Goal: Use online tool/utility: Utilize a website feature to perform a specific function

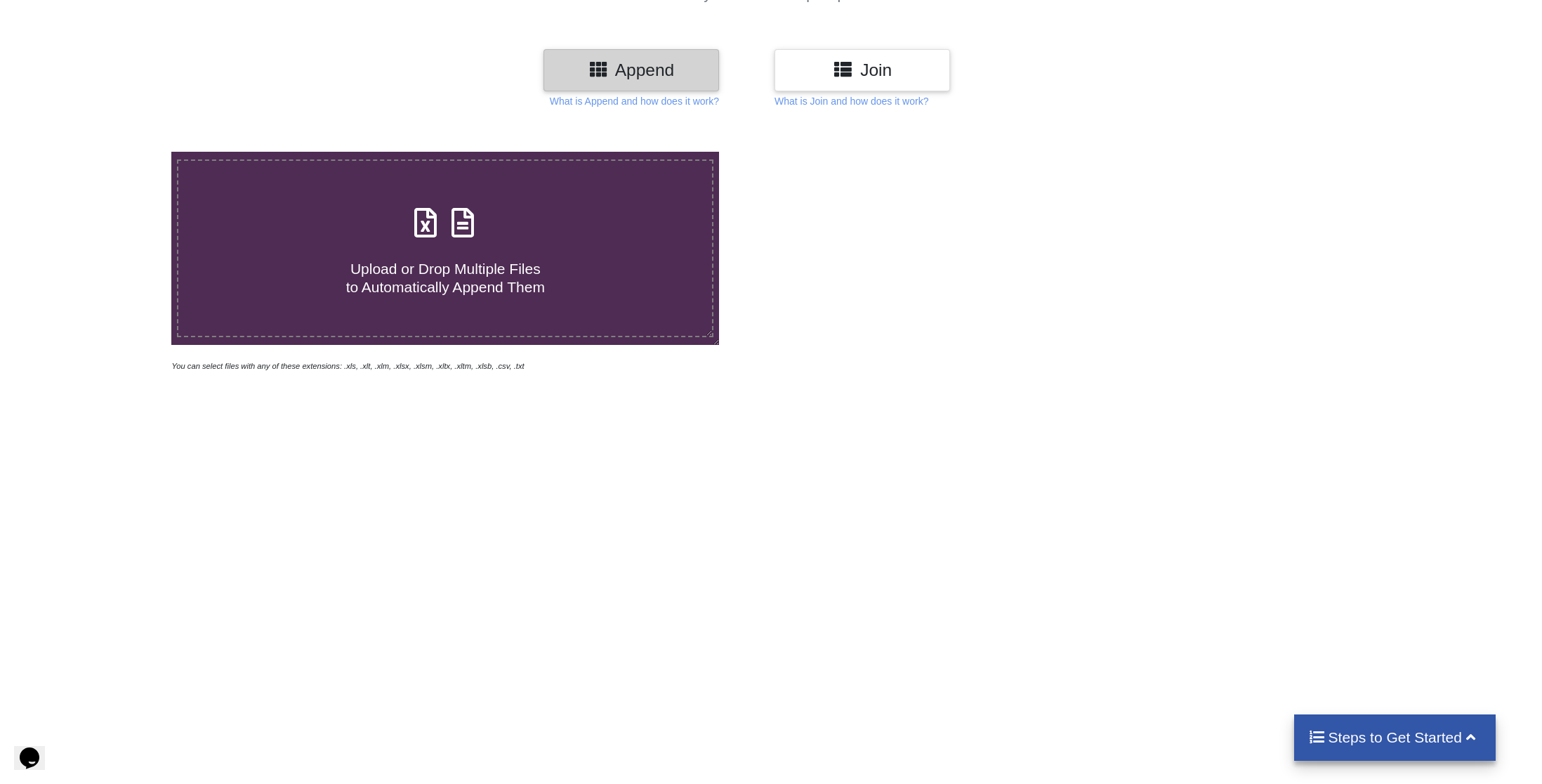
click at [434, 230] on icon at bounding box center [426, 216] width 35 height 30
click at [113, 151] on input "Upload or Drop Multiple Files to Automatically Append Them" at bounding box center [113, 151] width 0 height 0
type input "C:\fakepath\export-9.csv"
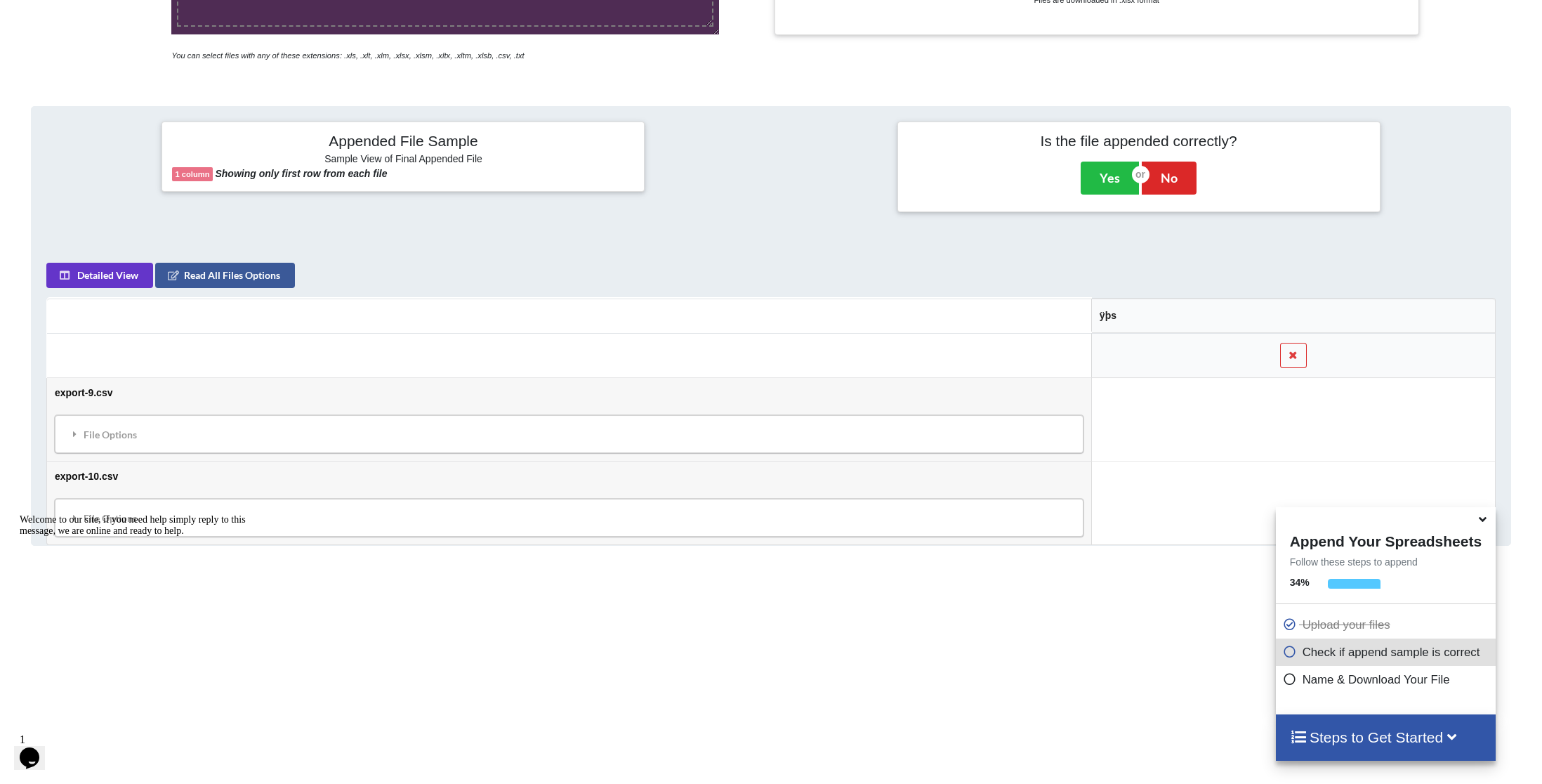
scroll to position [426, 0]
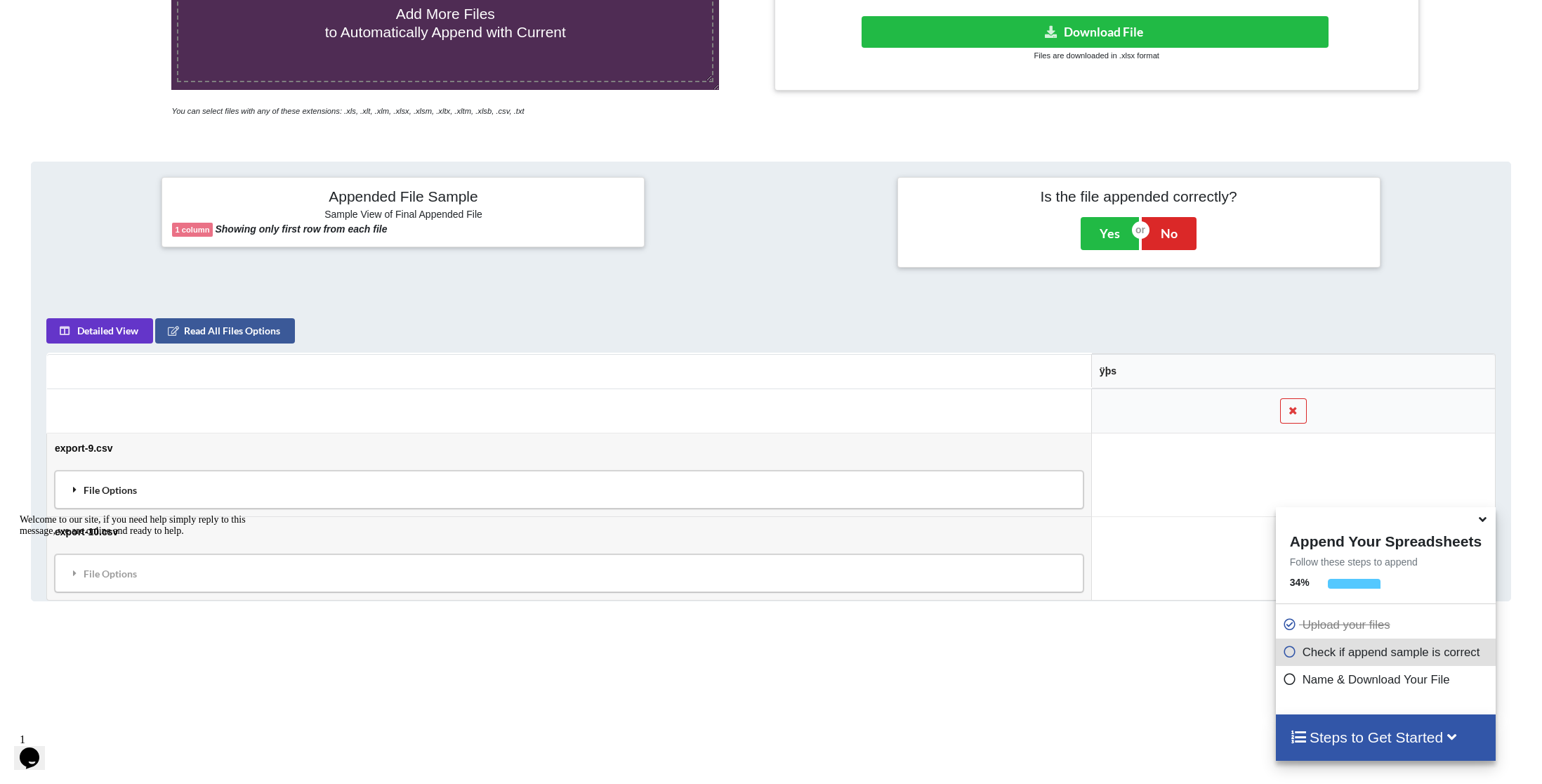
click at [100, 488] on div "File Options" at bounding box center [568, 489] width 1020 height 30
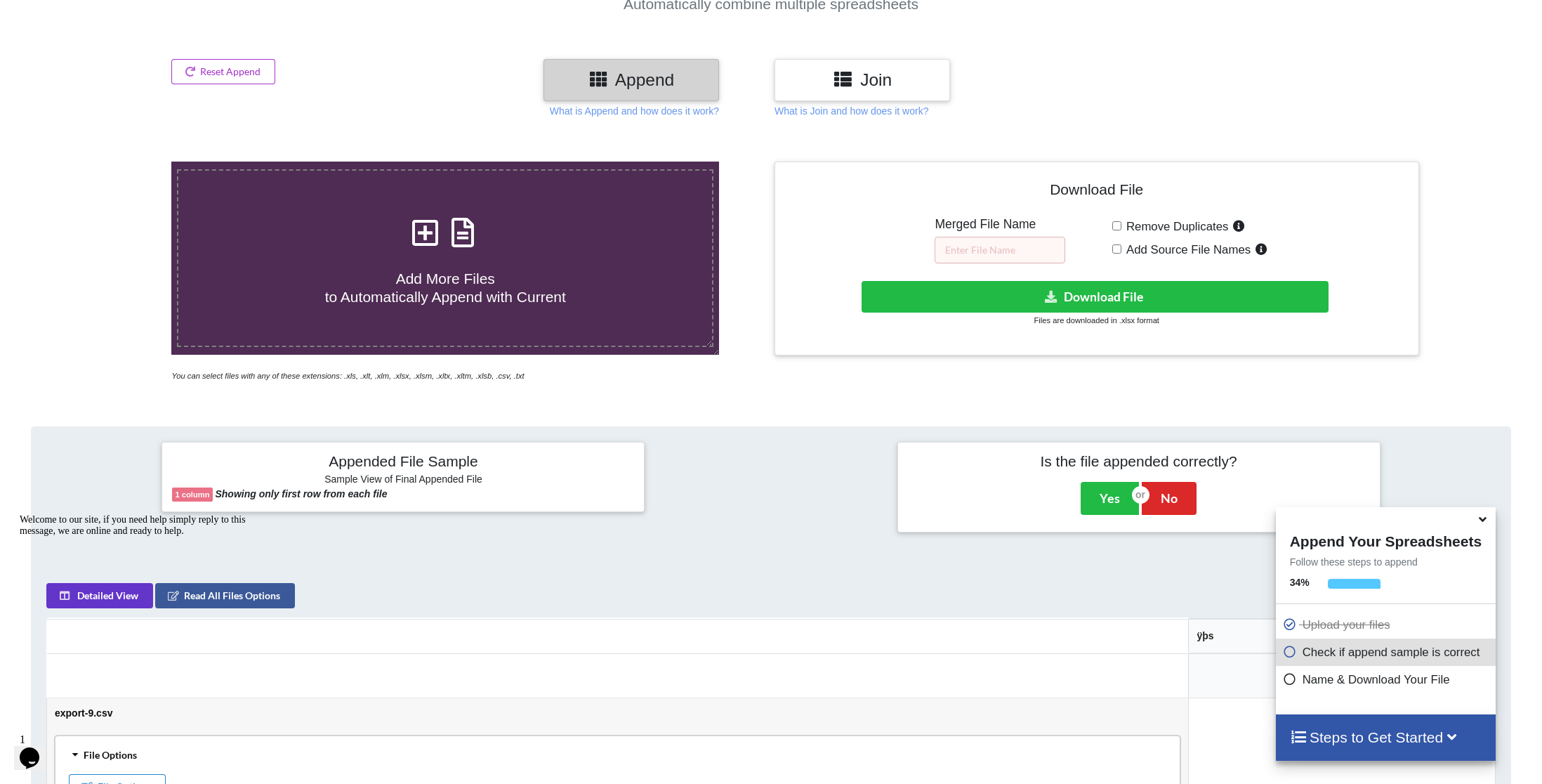
scroll to position [633, 0]
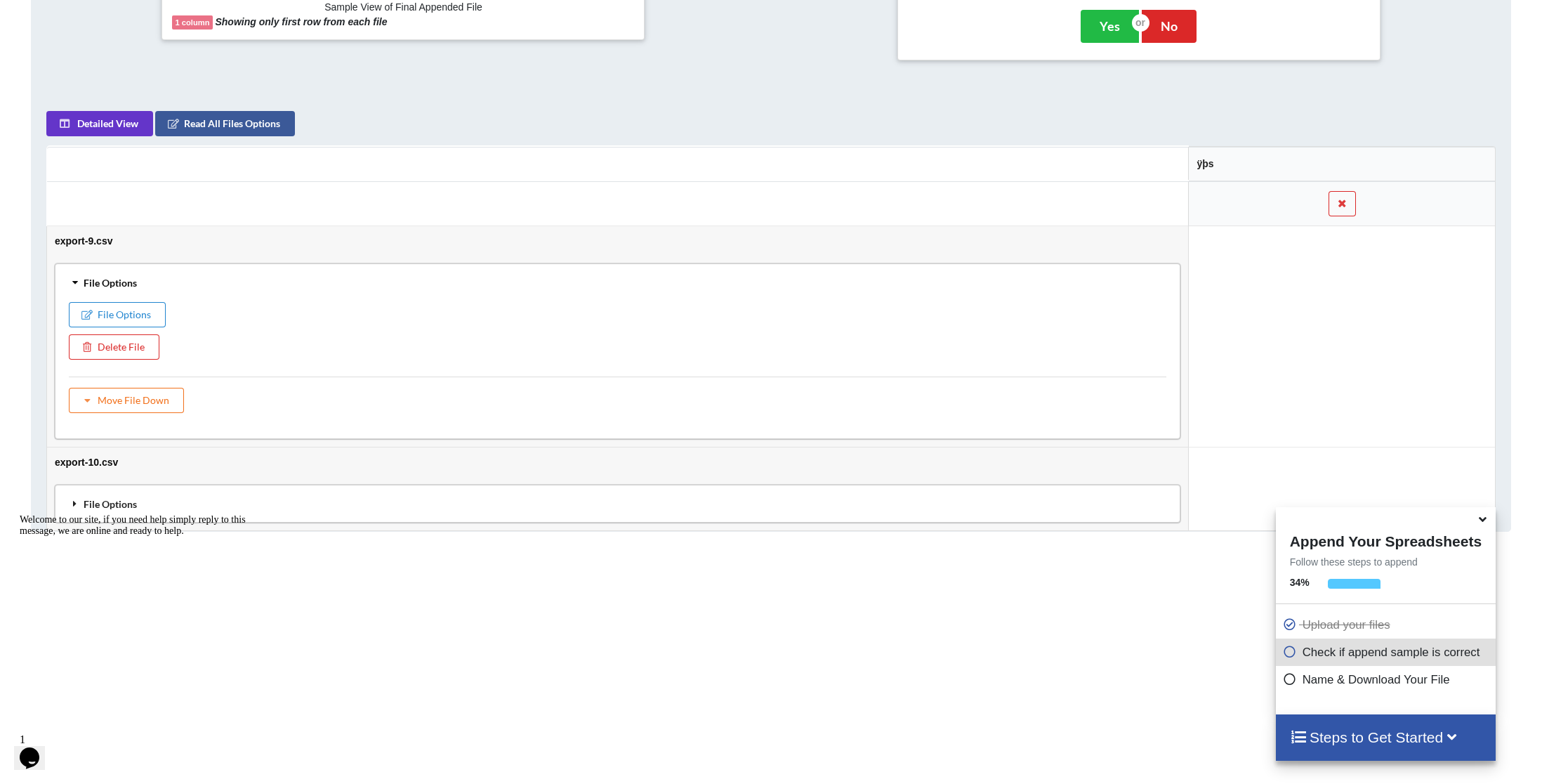
click at [78, 498] on icon at bounding box center [74, 503] width 13 height 10
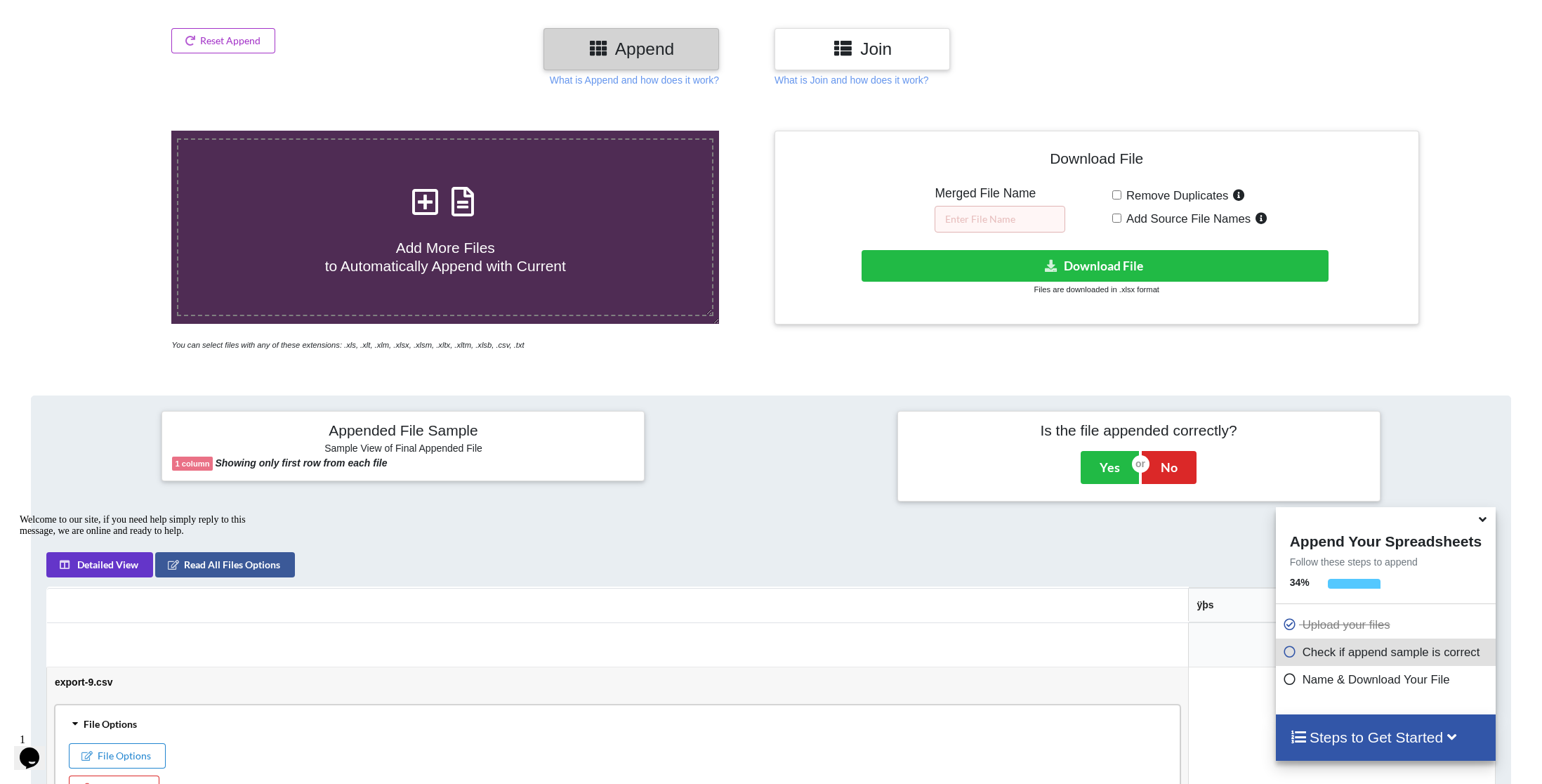
scroll to position [92, 0]
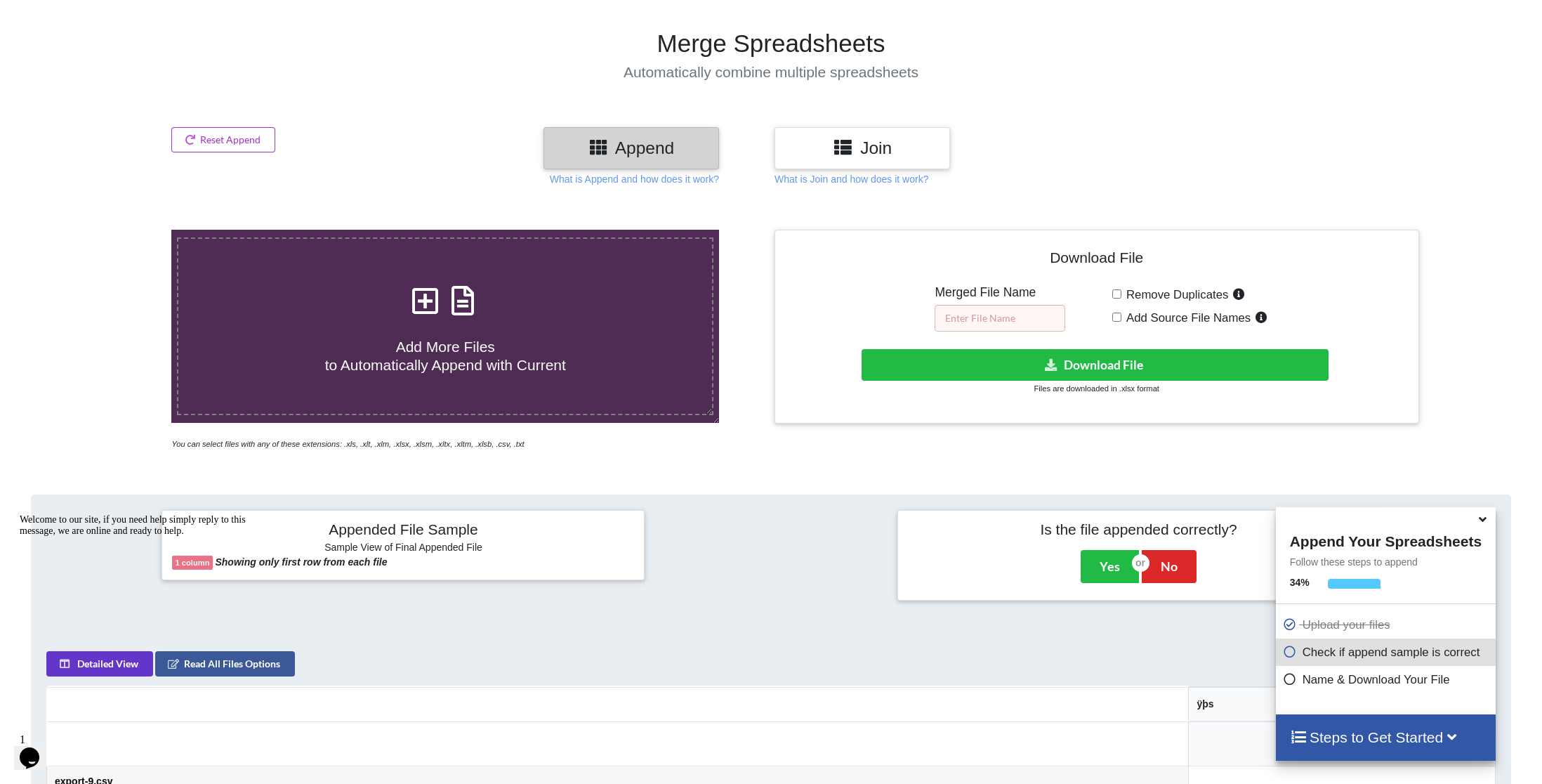
click at [983, 312] on input "text" at bounding box center [1000, 318] width 131 height 27
click at [988, 314] on input "export dip 06" at bounding box center [1000, 318] width 131 height 27
click at [1042, 318] on input "export dép 06" at bounding box center [1000, 318] width 131 height 27
type input "export dép 06"
click at [1040, 359] on button "Download File" at bounding box center [1096, 364] width 468 height 32
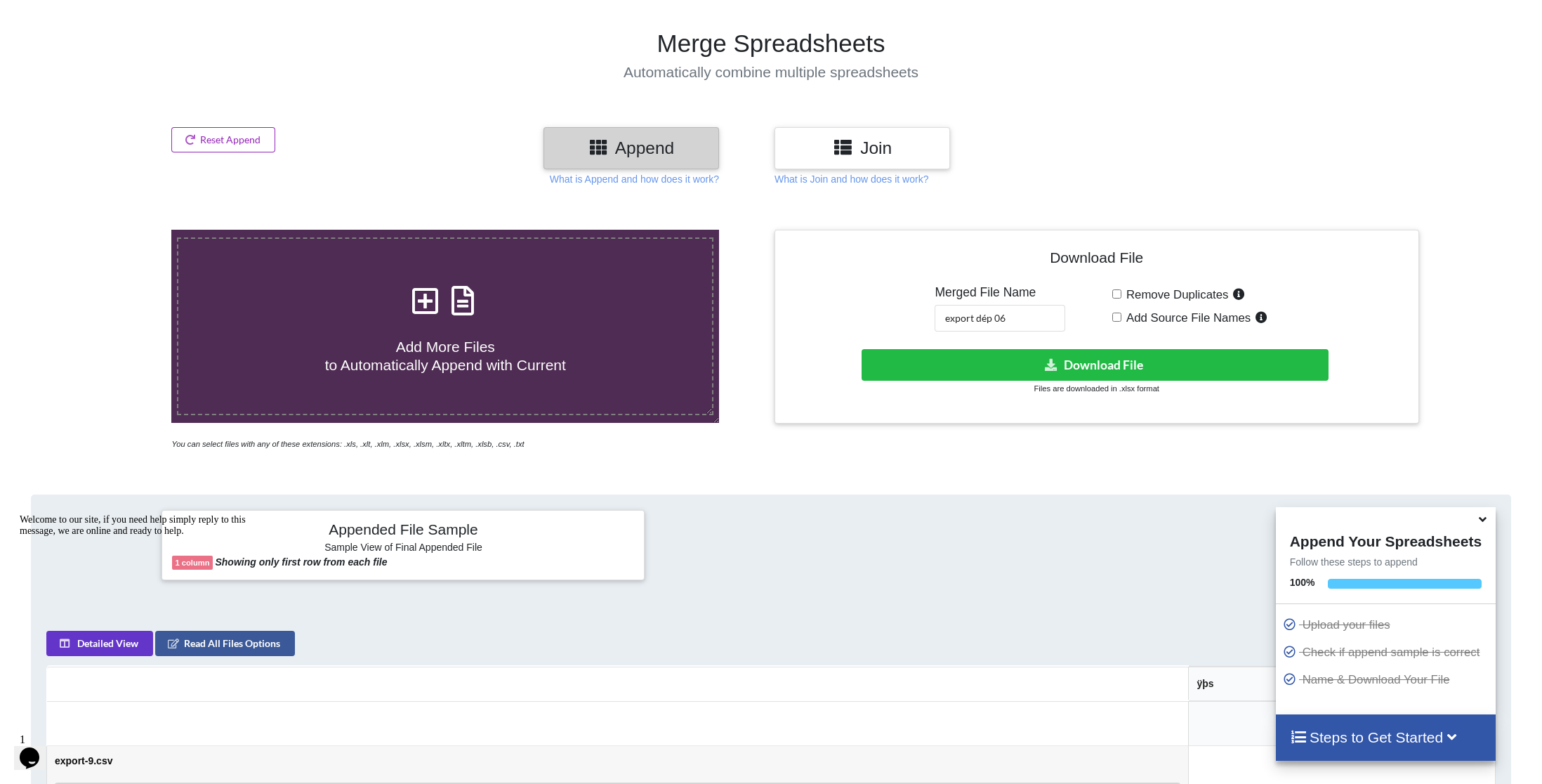
click at [207, 137] on button "Reset Append" at bounding box center [223, 140] width 104 height 25
click at [199, 71] on button "Reset Append" at bounding box center [186, 73] width 90 height 25
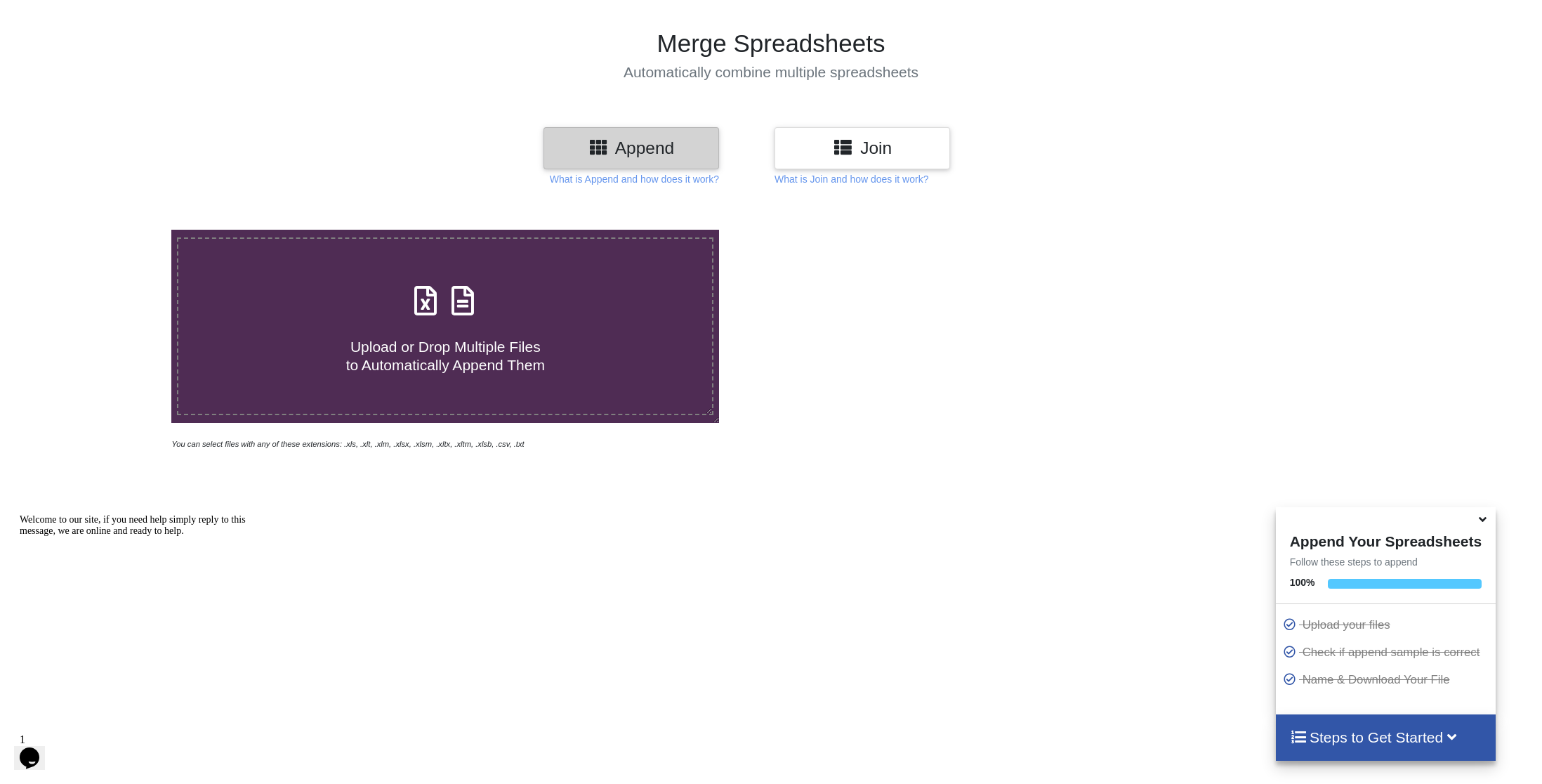
click at [447, 342] on span "Upload or Drop Multiple Files to Automatically Append Them" at bounding box center [445, 354] width 198 height 34
click at [113, 229] on input "Upload or Drop Multiple Files to Automatically Append Them" at bounding box center [113, 229] width 0 height 0
type input "C:\fakepath\export dép 60.csv"
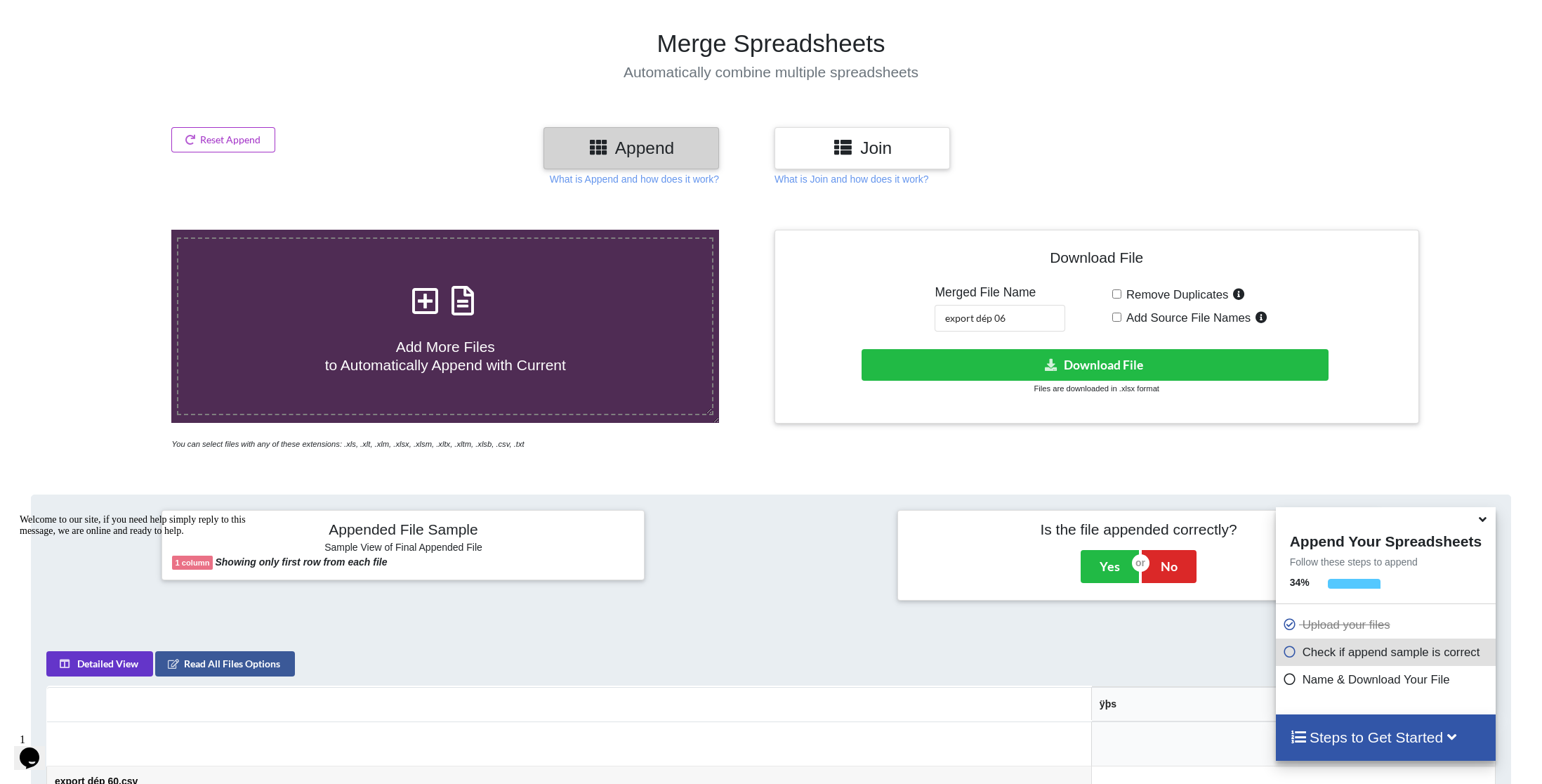
scroll to position [552, 0]
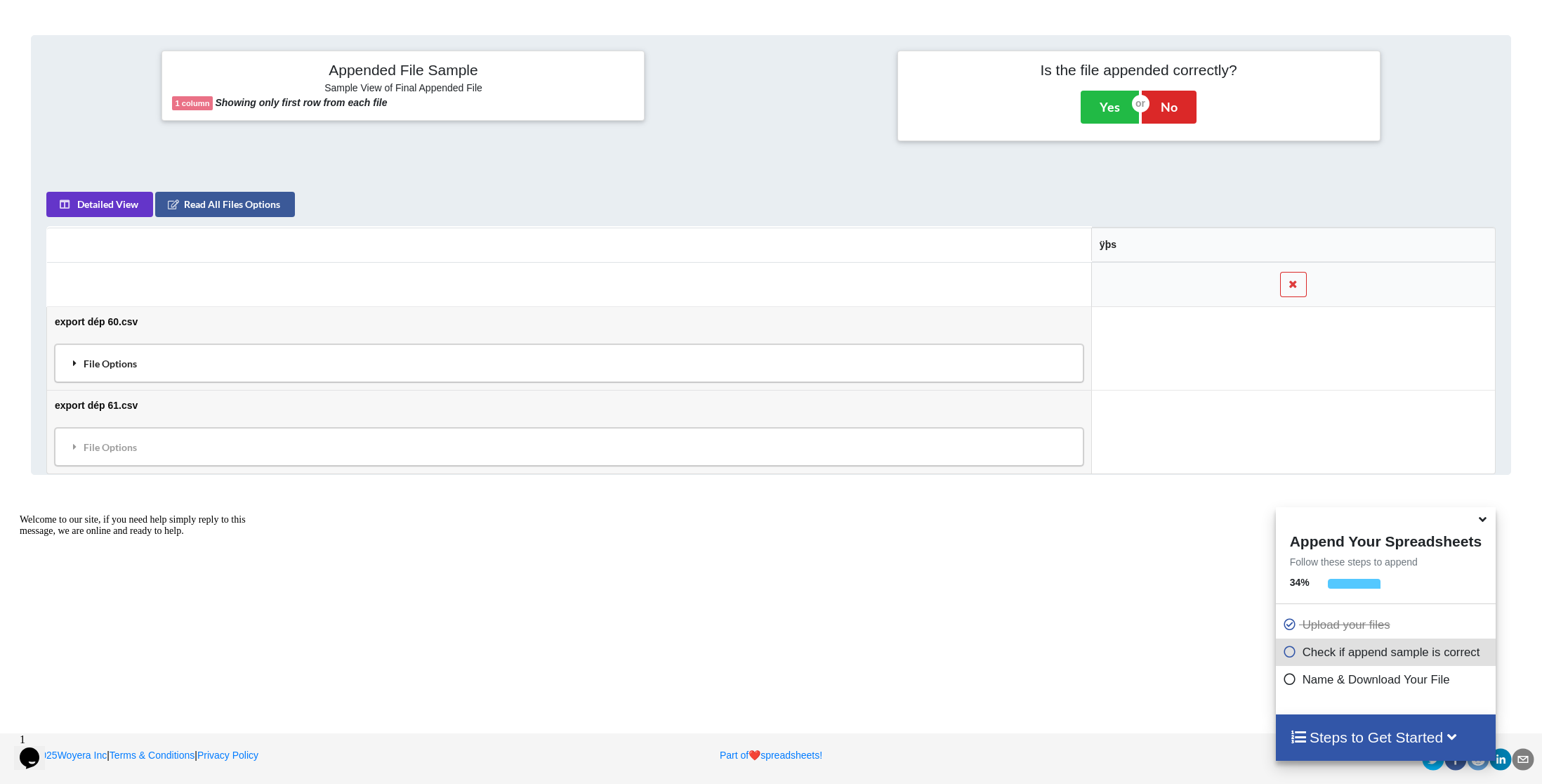
click at [76, 358] on icon at bounding box center [74, 362] width 13 height 10
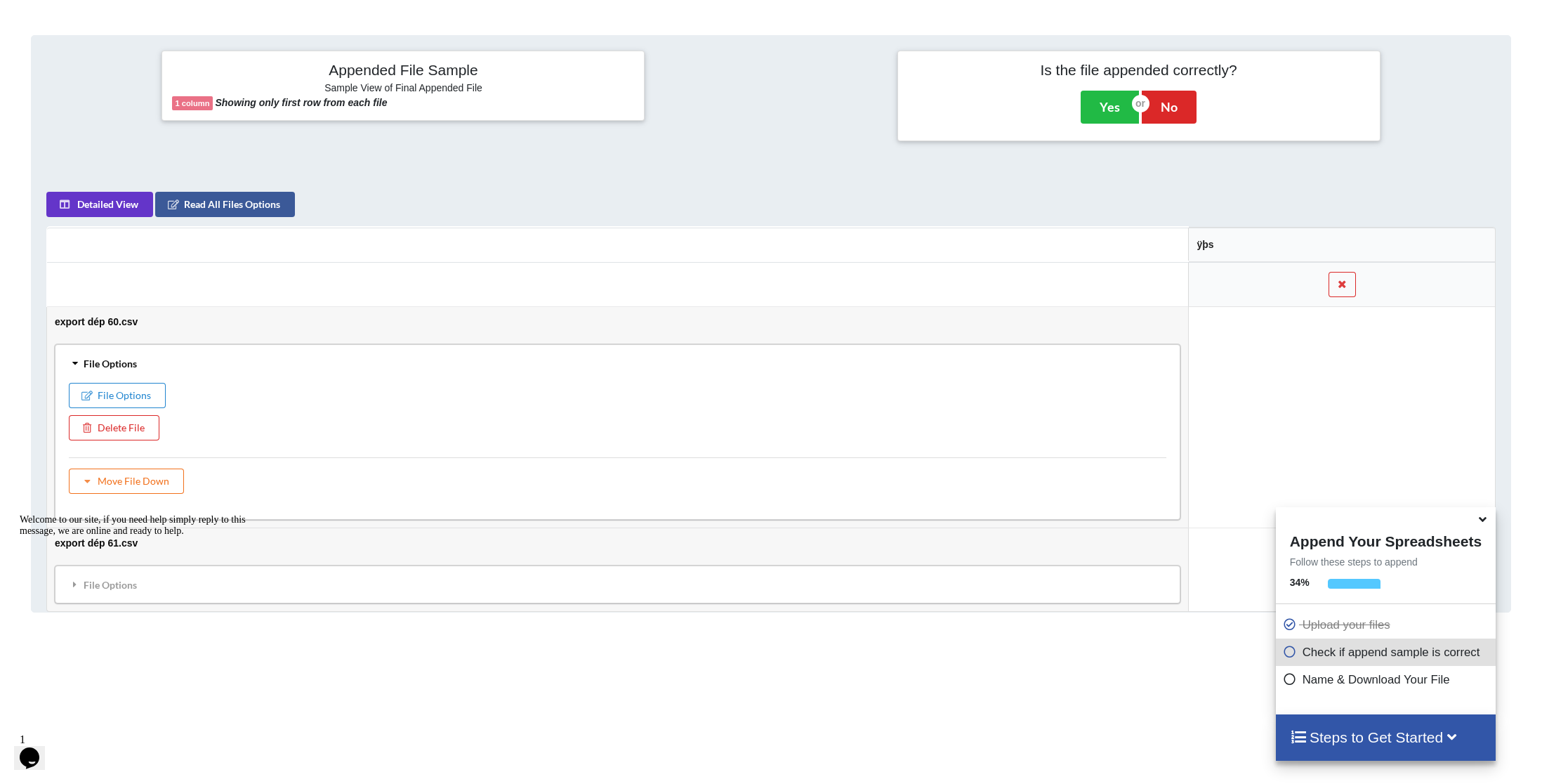
click at [72, 536] on div "Welcome to our site, if you need help simply reply to this message, we are onli…" at bounding box center [145, 525] width 252 height 22
click at [1099, 106] on button "Yes" at bounding box center [1110, 107] width 59 height 33
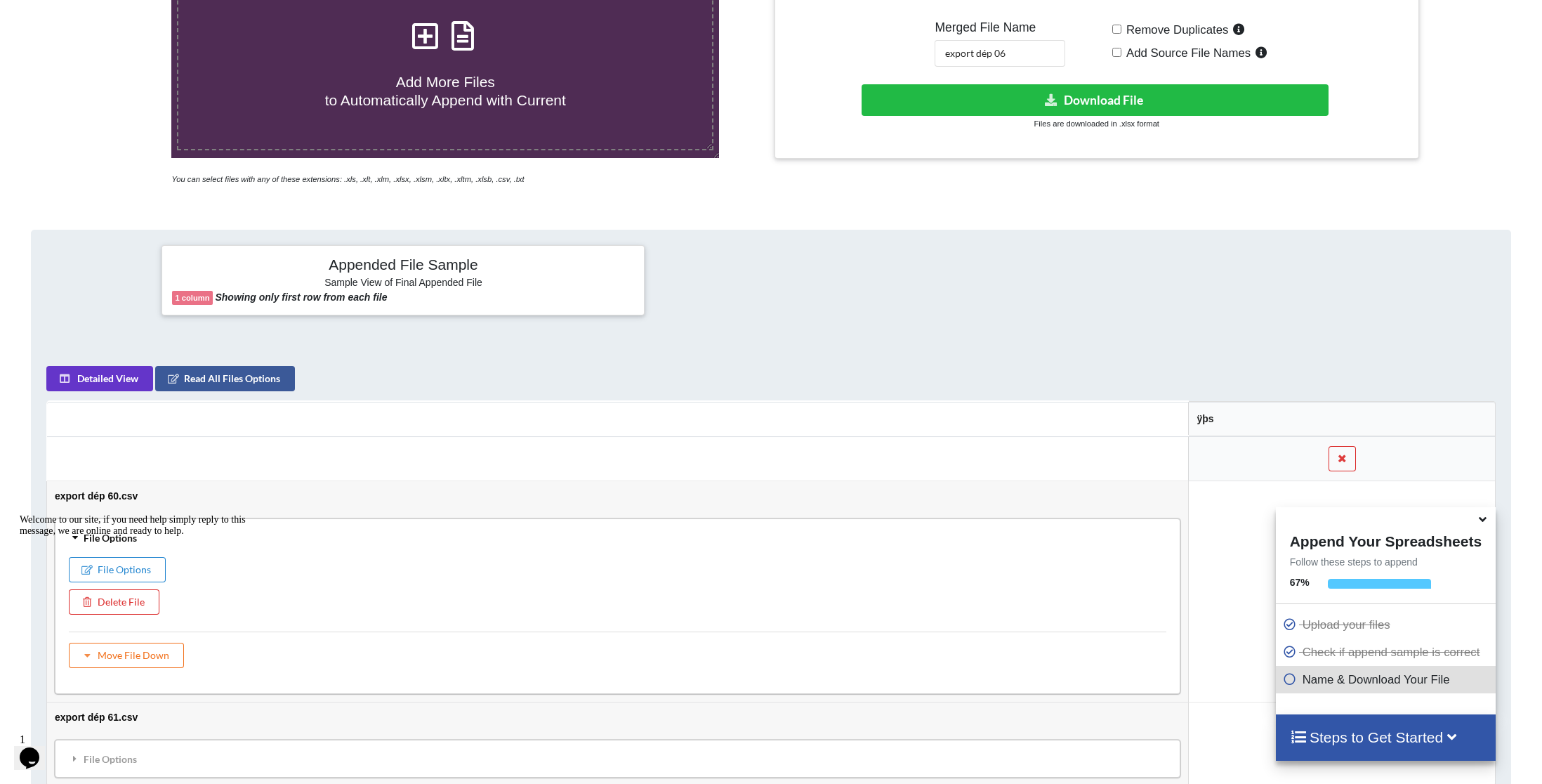
scroll to position [321, 0]
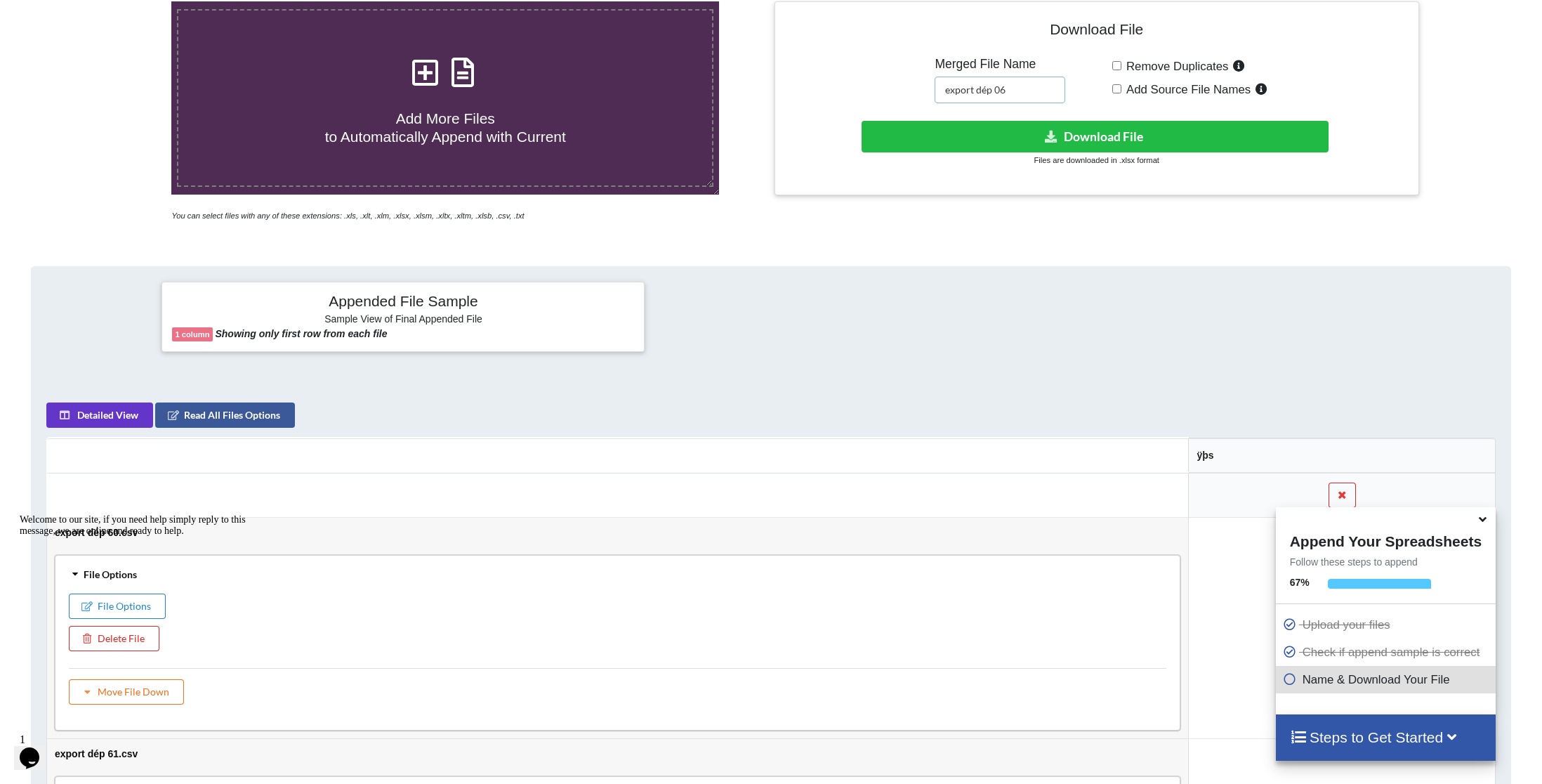
click at [1024, 91] on input "export dép 06" at bounding box center [1000, 90] width 131 height 27
type input "export dép 60 61"
click at [1066, 142] on button "Download File" at bounding box center [1096, 136] width 468 height 32
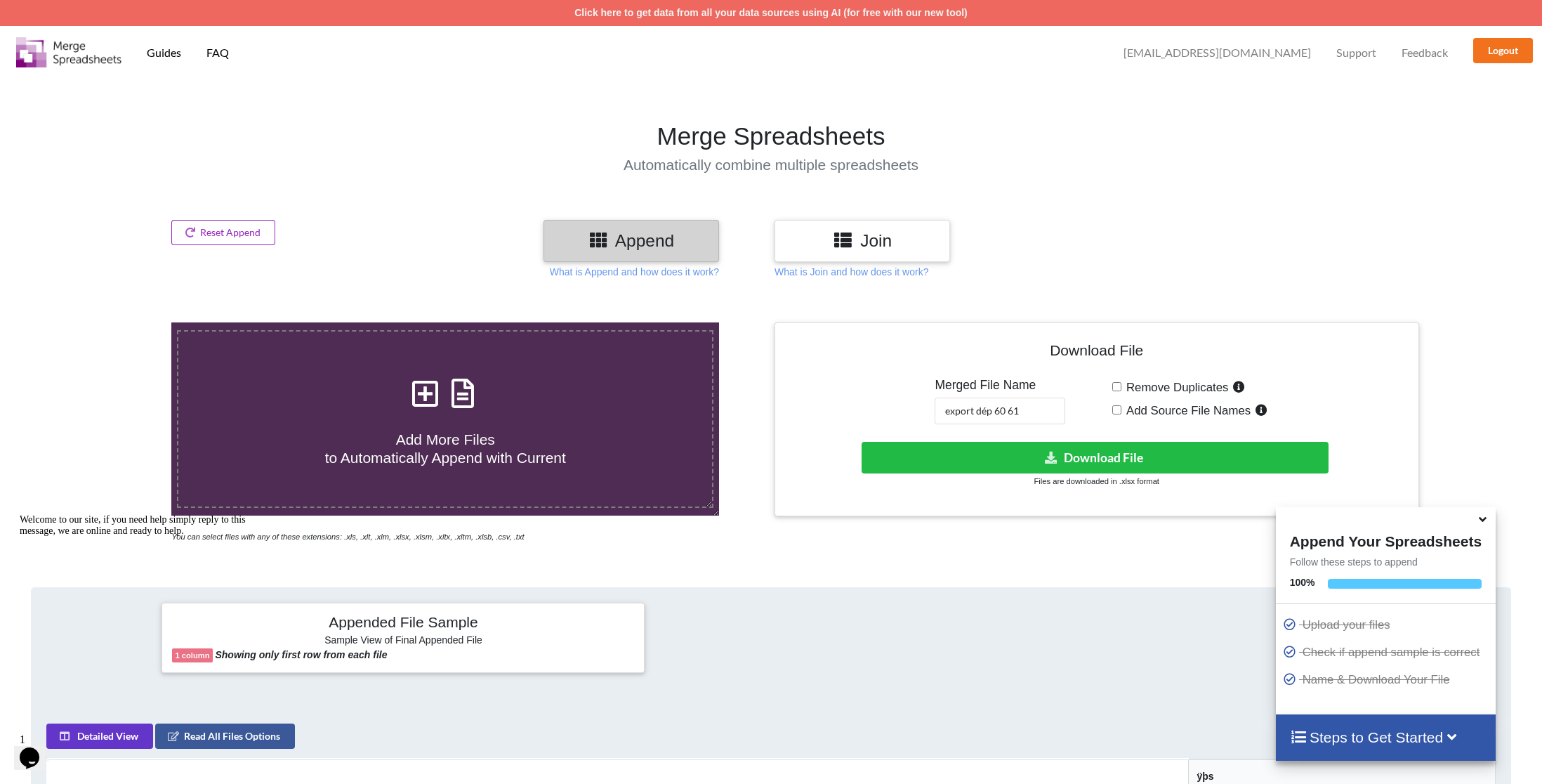
click at [210, 234] on button "Reset Append" at bounding box center [223, 232] width 104 height 25
click at [192, 171] on button "Reset Append" at bounding box center [186, 166] width 90 height 25
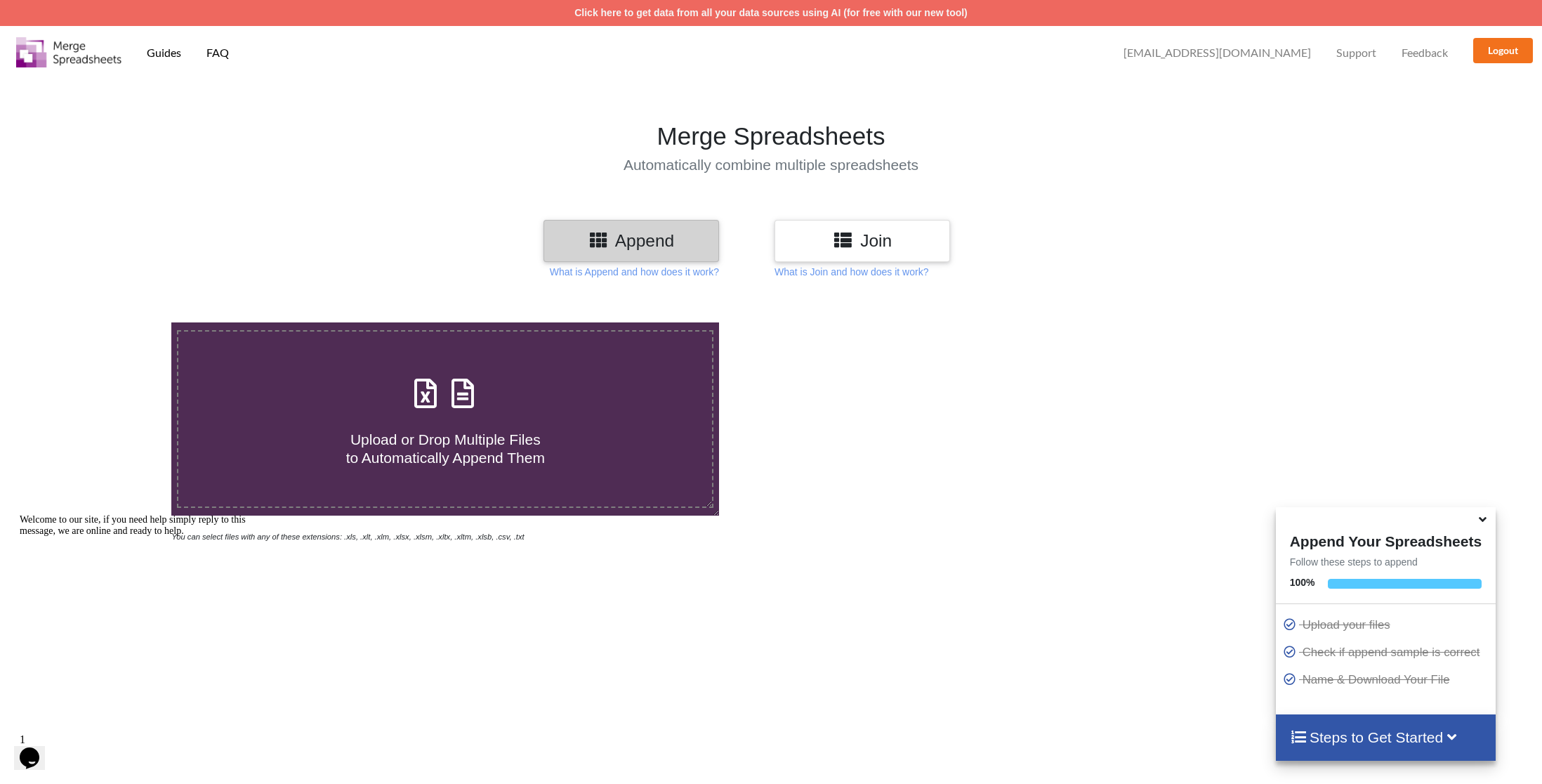
click at [439, 404] on span at bounding box center [445, 394] width 74 height 33
click at [113, 323] on input "Upload or Drop Multiple Files to Automatically Append Them" at bounding box center [113, 323] width 0 height 0
type input "C:\fakepath\export dép 60 61.xlsx"
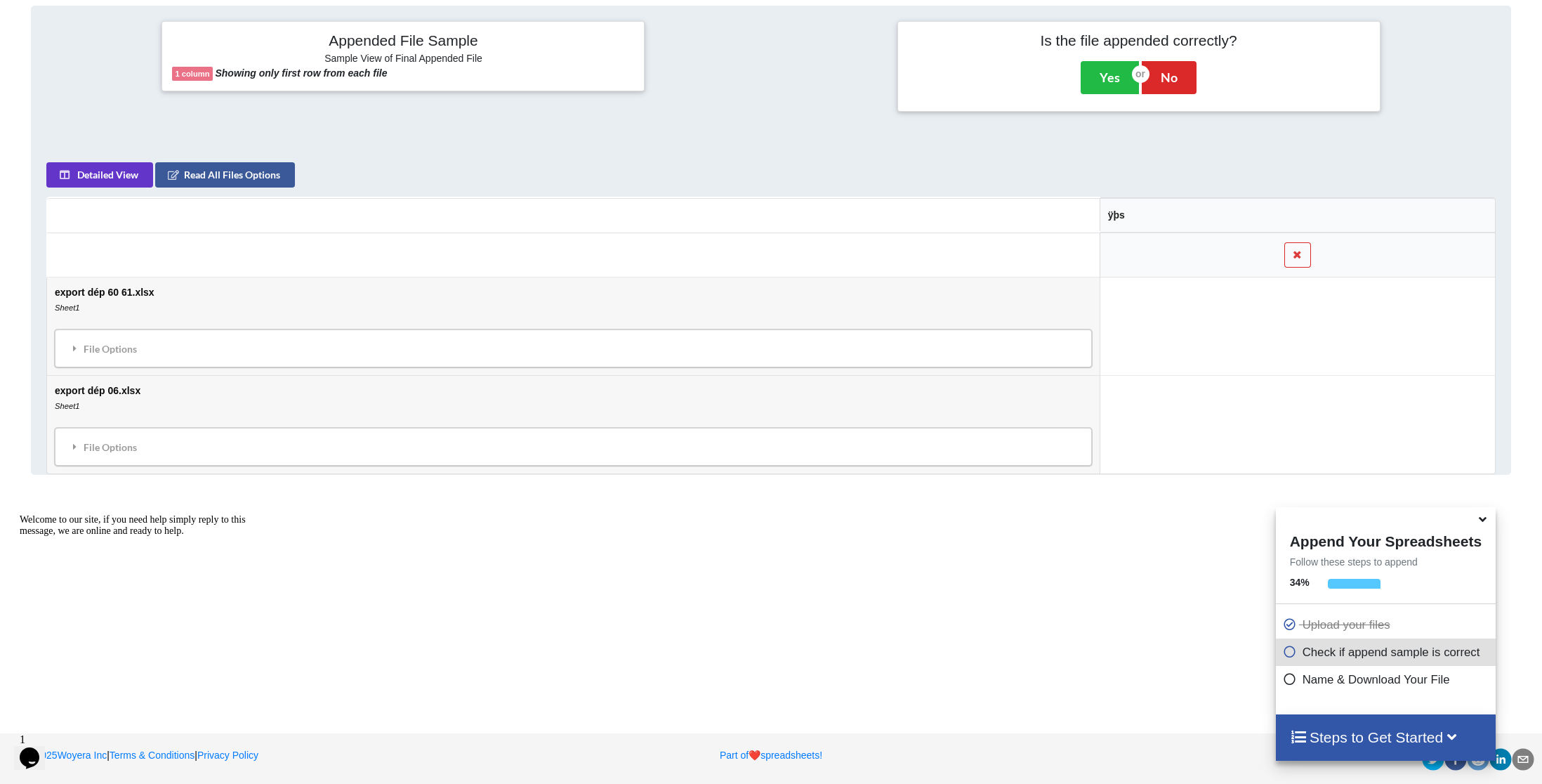
scroll to position [473, 0]
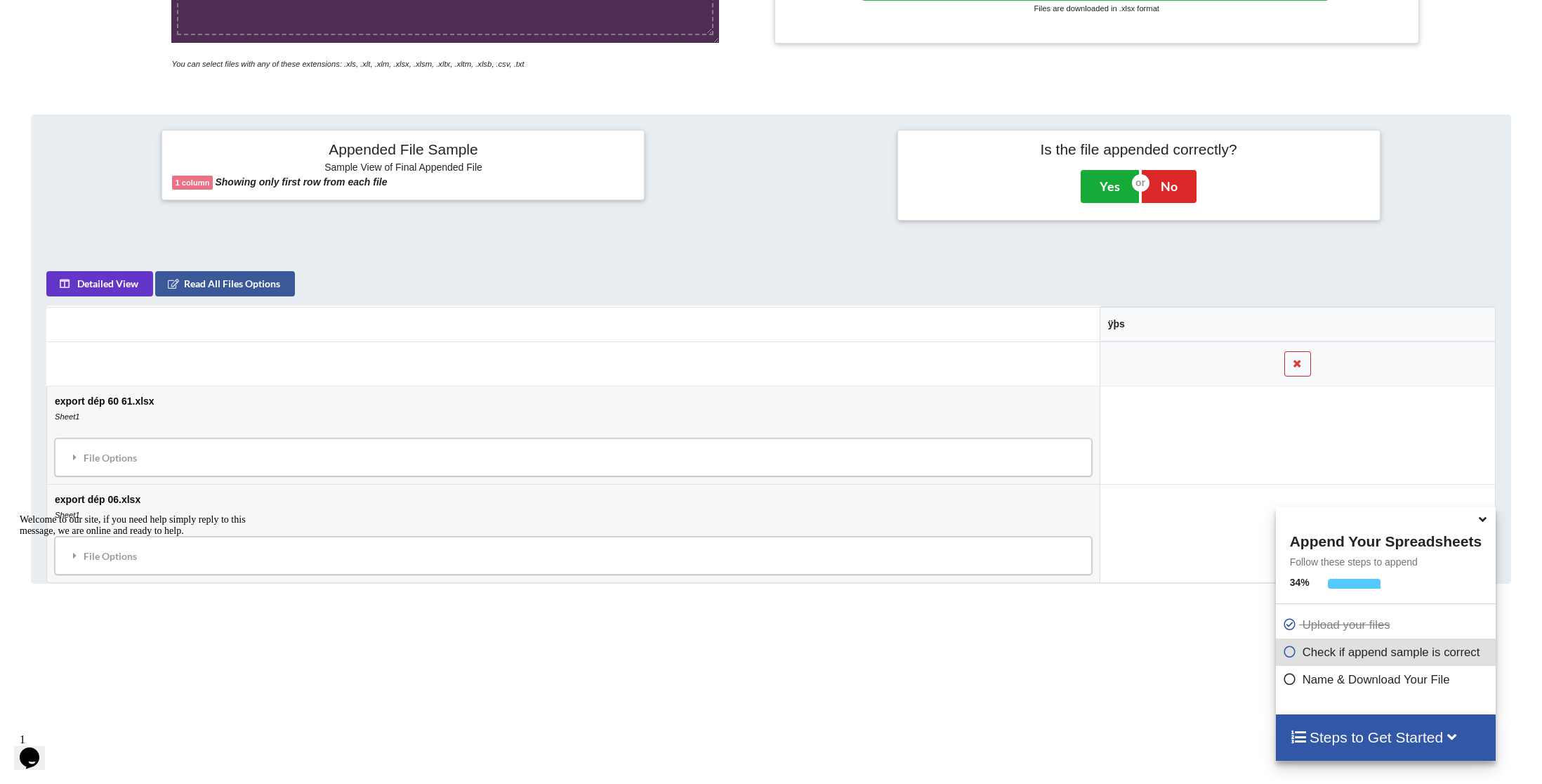
click at [1104, 187] on button "Yes" at bounding box center [1110, 186] width 59 height 33
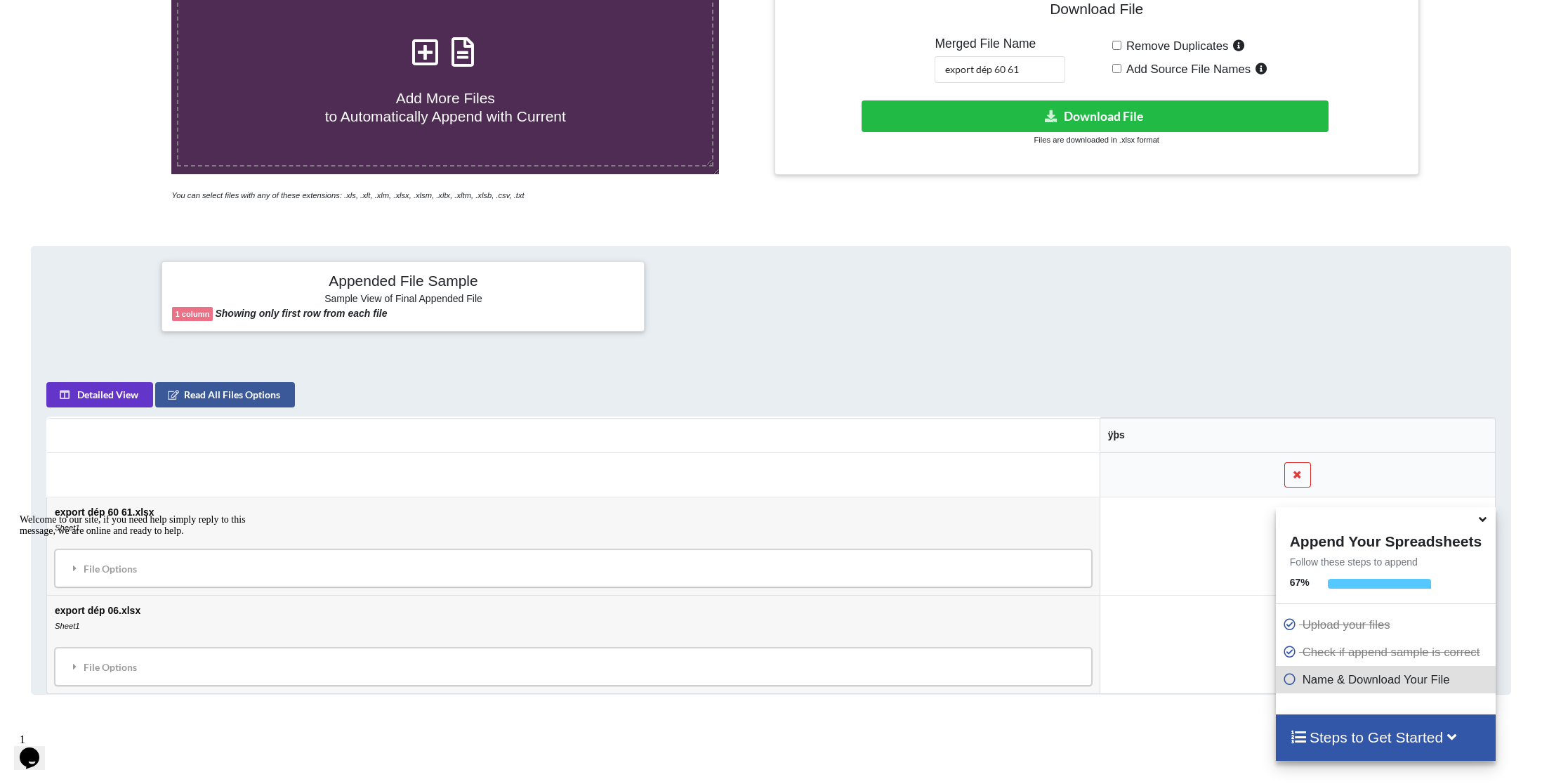
scroll to position [321, 0]
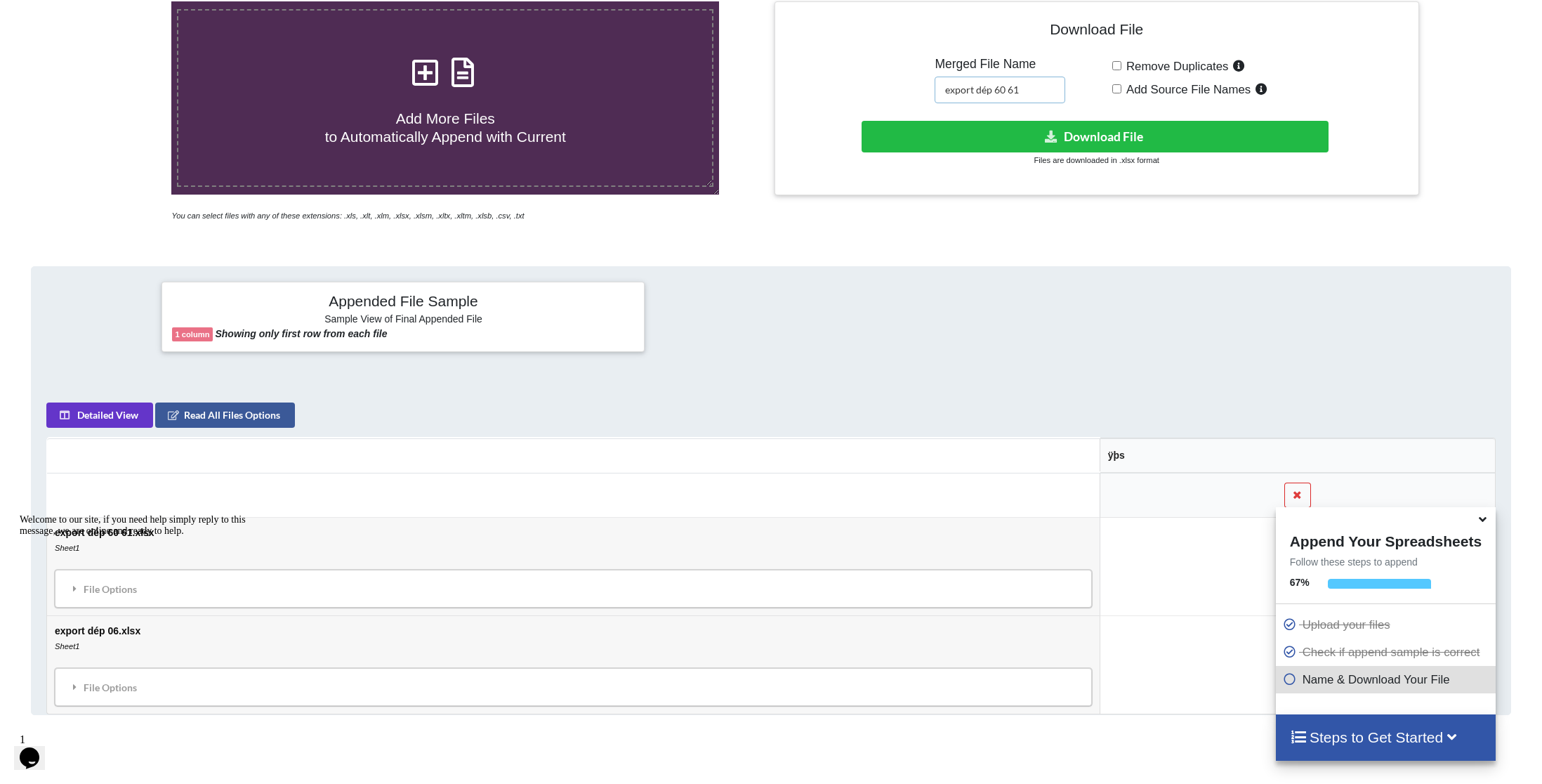
click at [998, 89] on input "export dép 60 61" at bounding box center [1000, 90] width 131 height 27
type input "export dép 06 60 61"
click at [1096, 141] on button "Download File" at bounding box center [1096, 136] width 468 height 32
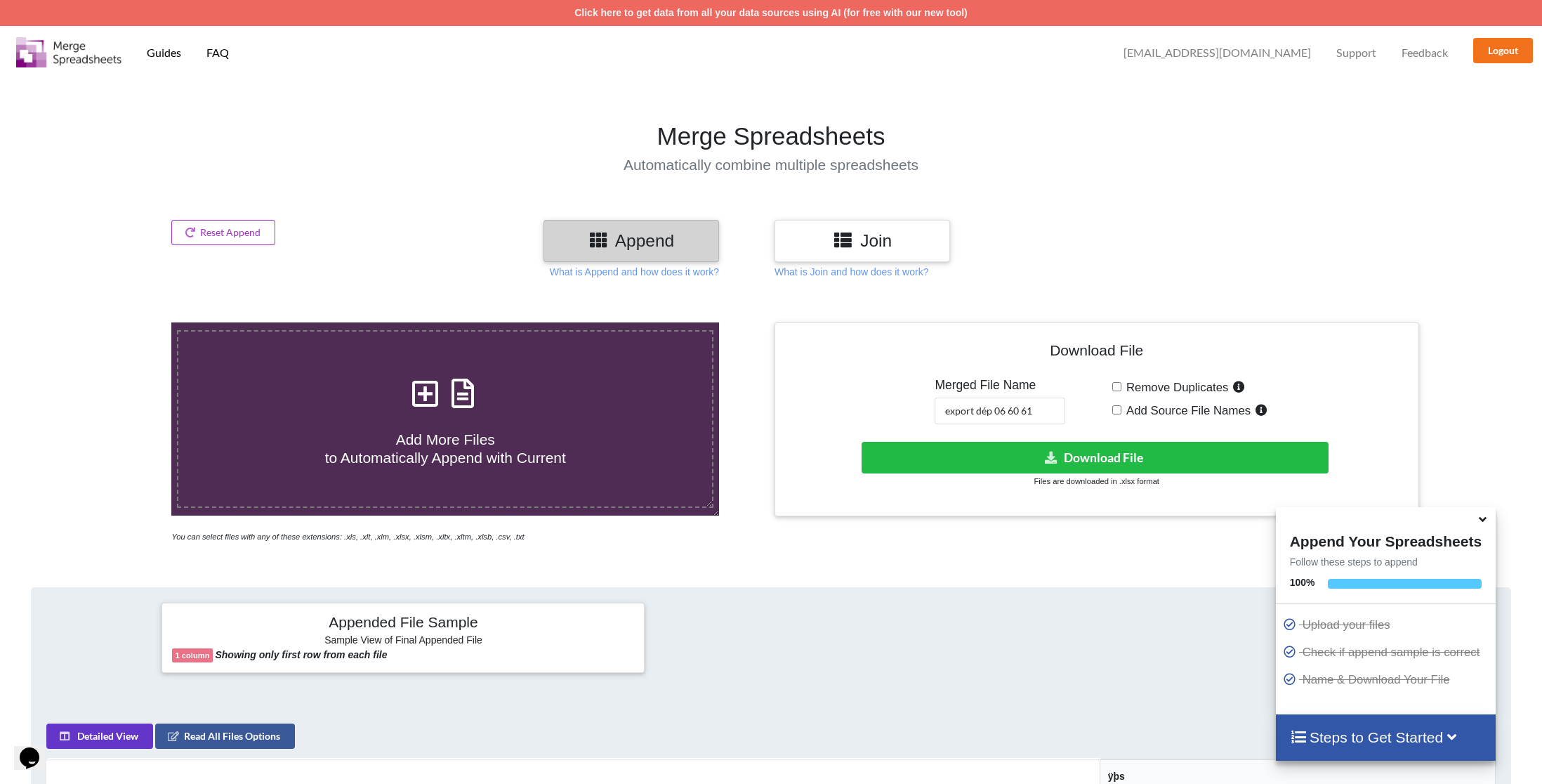
scroll to position [0, 0]
click at [211, 233] on button "Reset Append" at bounding box center [223, 232] width 104 height 25
click at [196, 170] on button "Reset Append" at bounding box center [186, 166] width 90 height 25
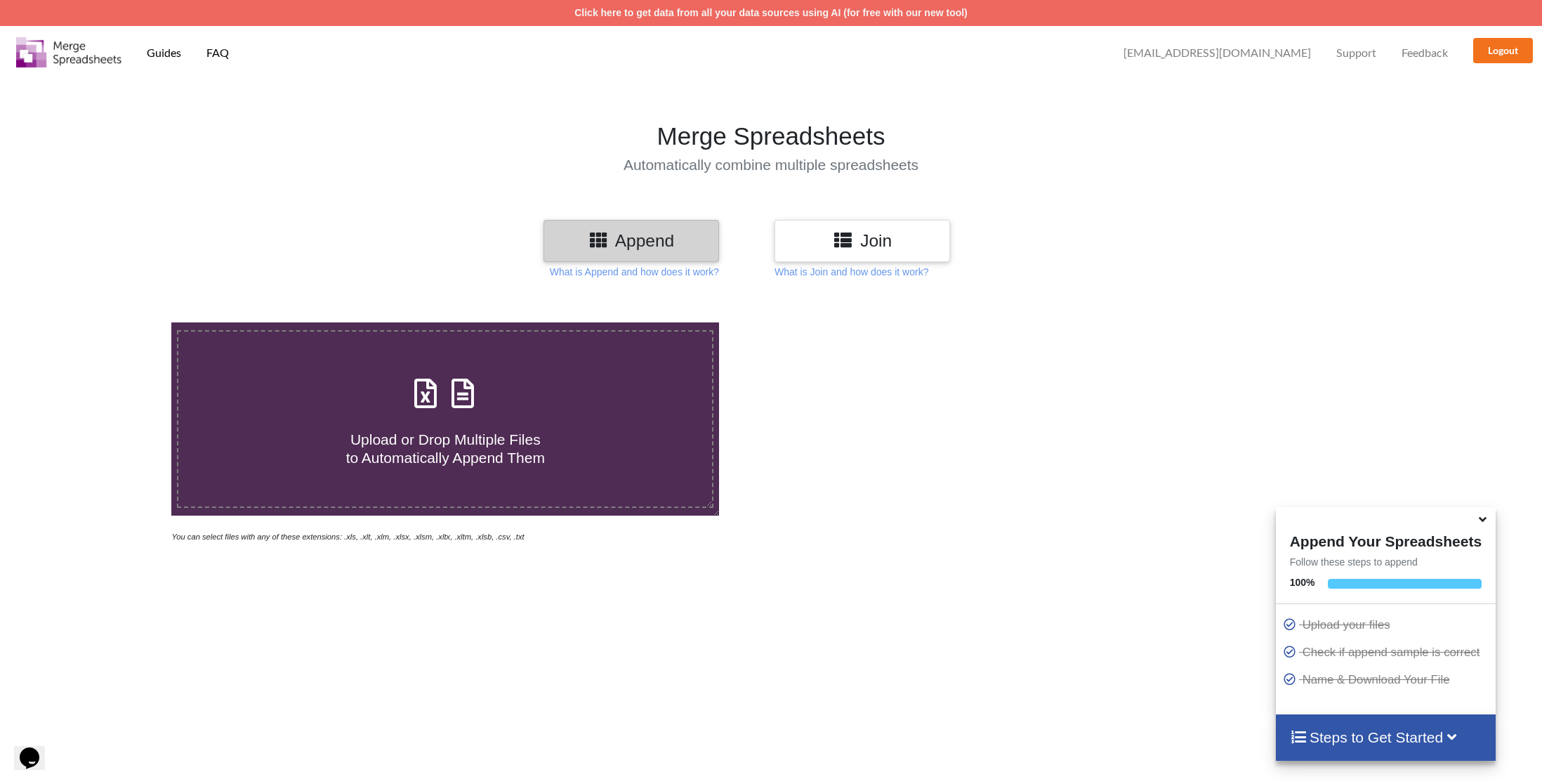
click at [450, 395] on icon at bounding box center [462, 386] width 35 height 30
click at [113, 323] on input "Upload or Drop Multiple Files to Automatically Append Them" at bounding box center [113, 323] width 0 height 0
type input "C:\fakepath\export-9.csv"
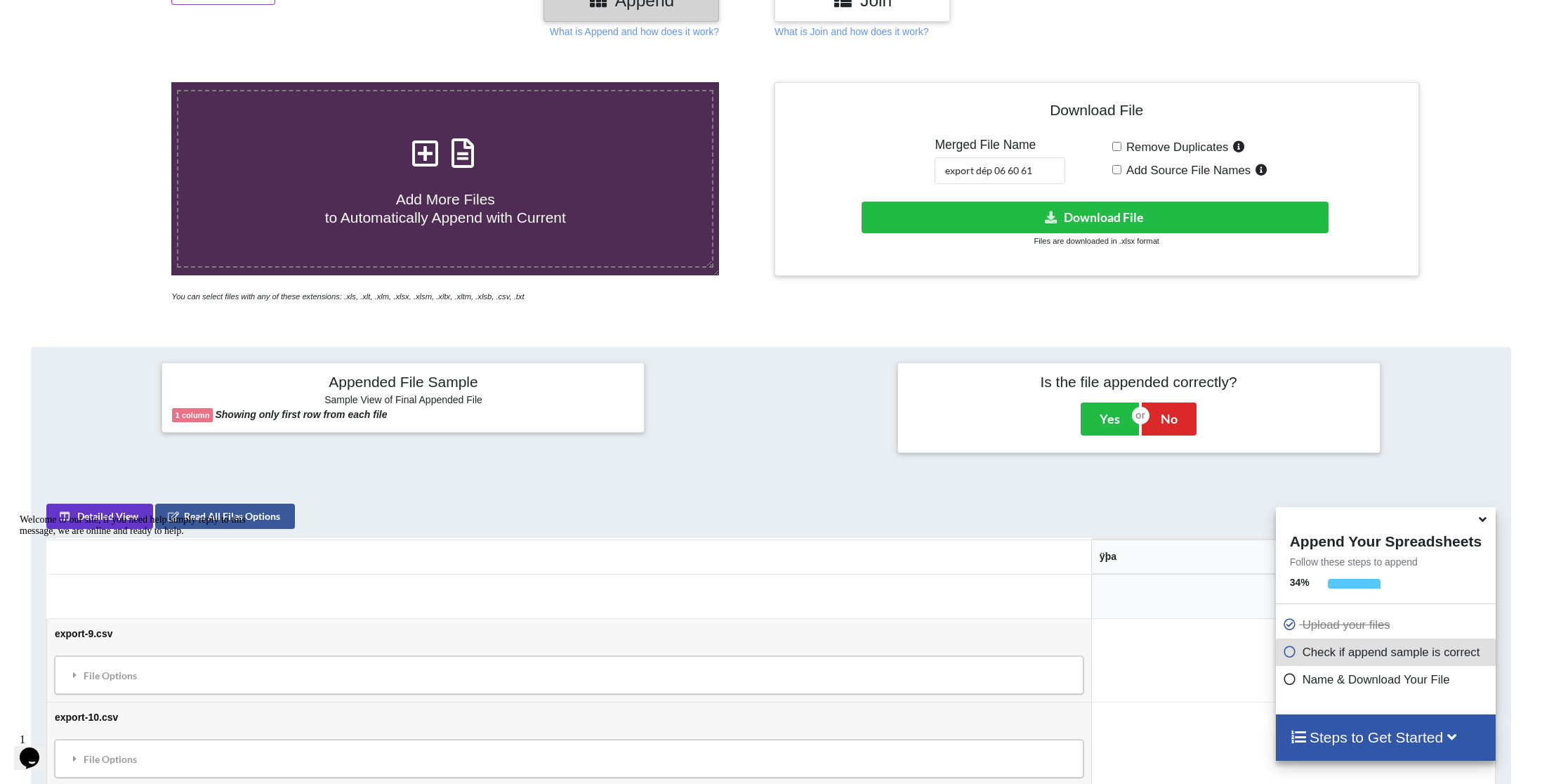
scroll to position [215, 0]
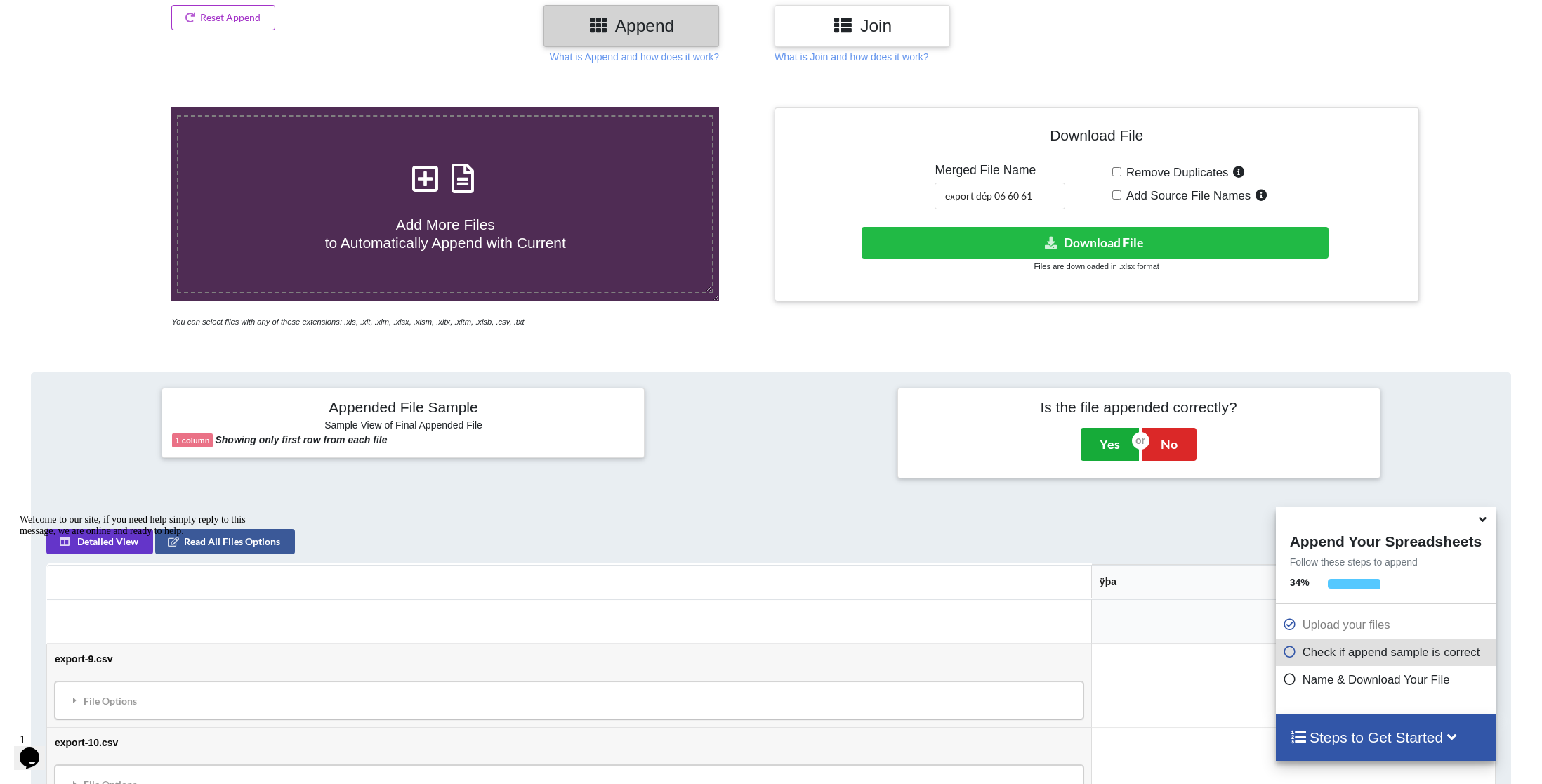
click at [1111, 442] on button "Yes" at bounding box center [1110, 444] width 59 height 33
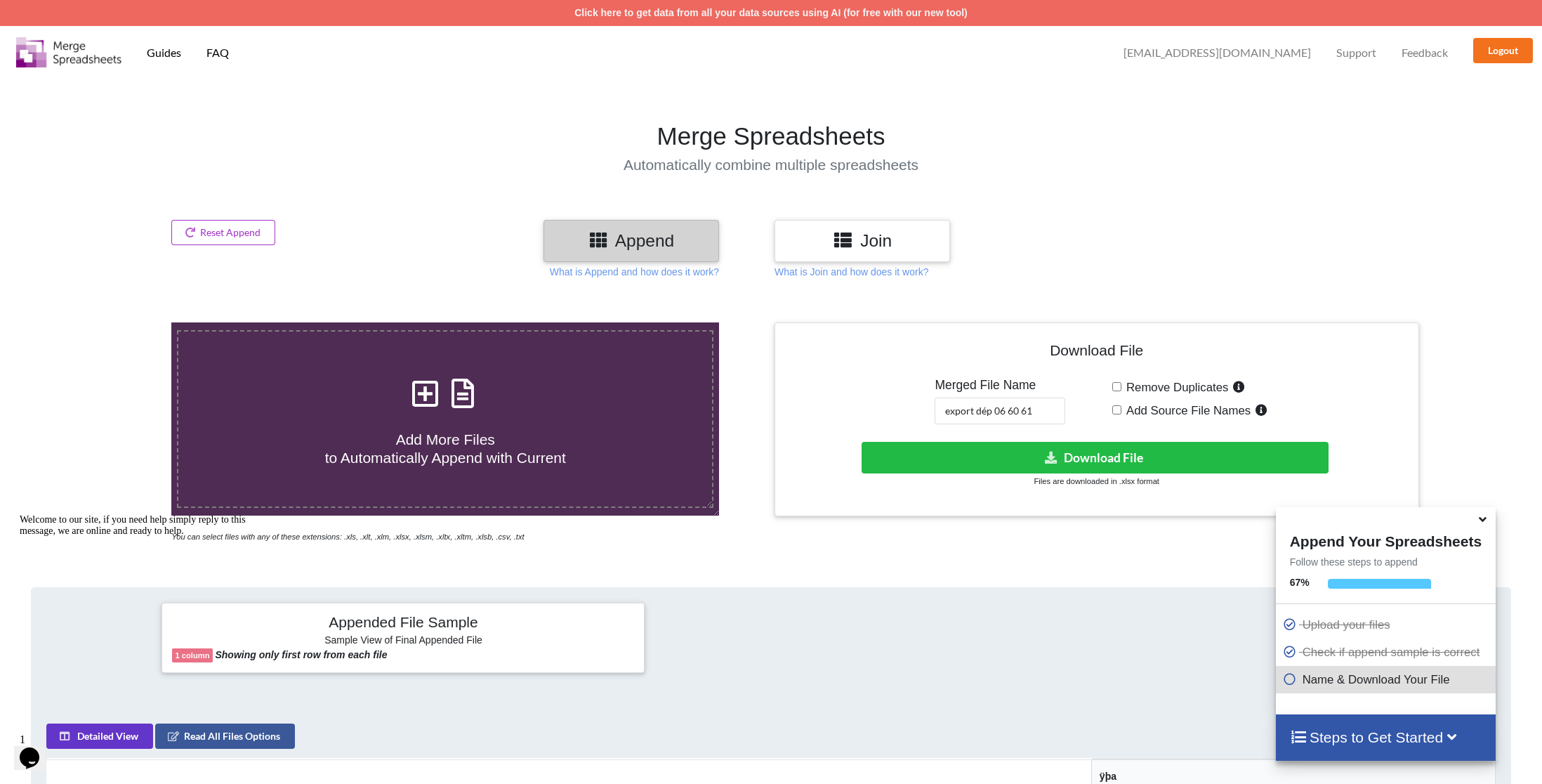
scroll to position [407, 0]
